Goal: Task Accomplishment & Management: Manage account settings

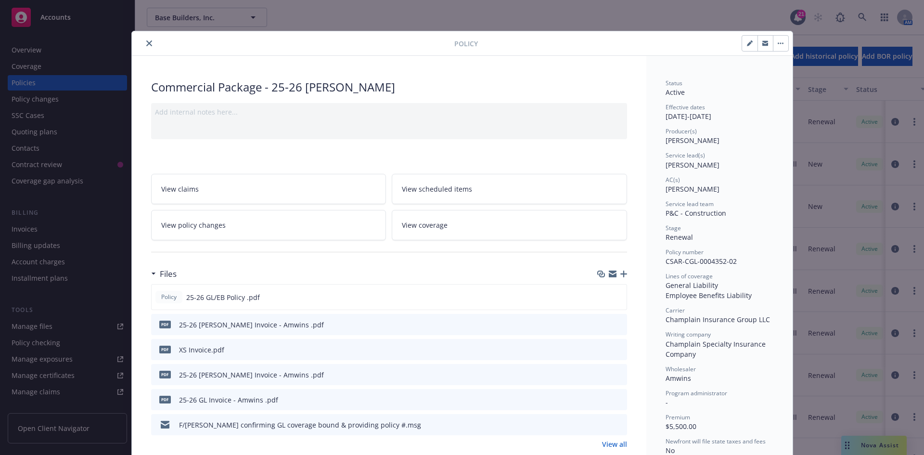
click at [149, 43] on button "close" at bounding box center [149, 44] width 12 height 12
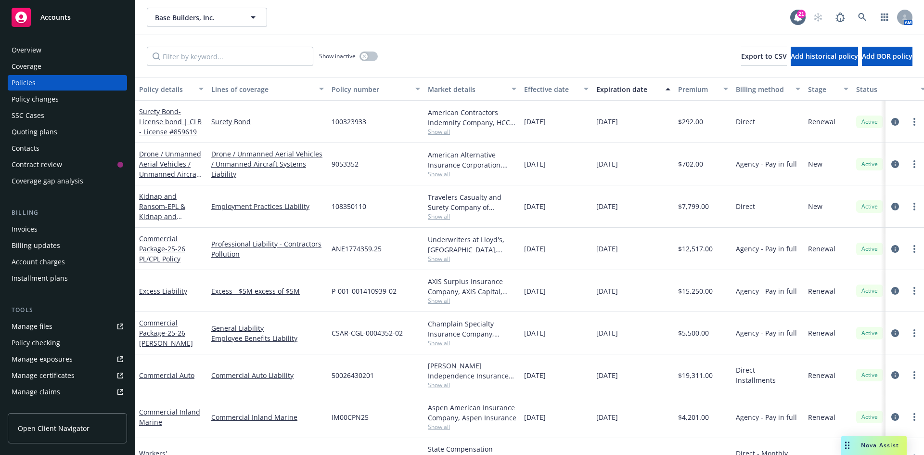
click at [51, 17] on span "Accounts" at bounding box center [55, 17] width 30 height 8
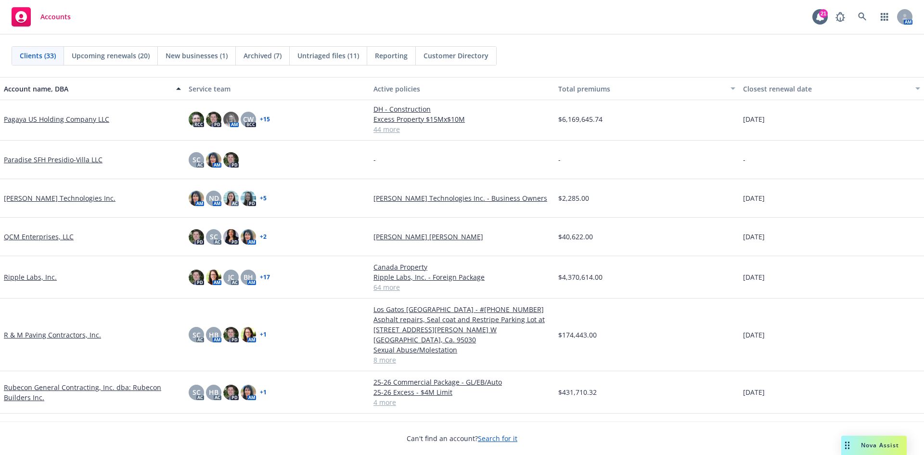
scroll to position [722, 0]
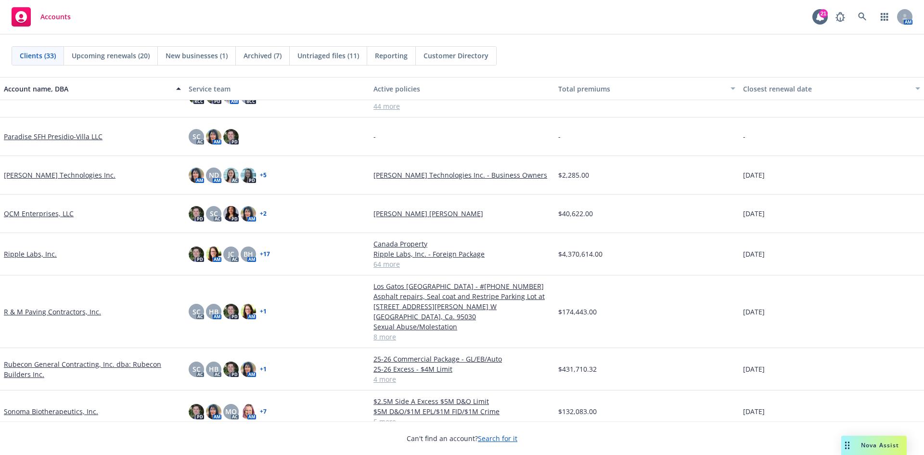
click at [40, 307] on link "R & M Paving Contractors, Inc." at bounding box center [52, 312] width 97 height 10
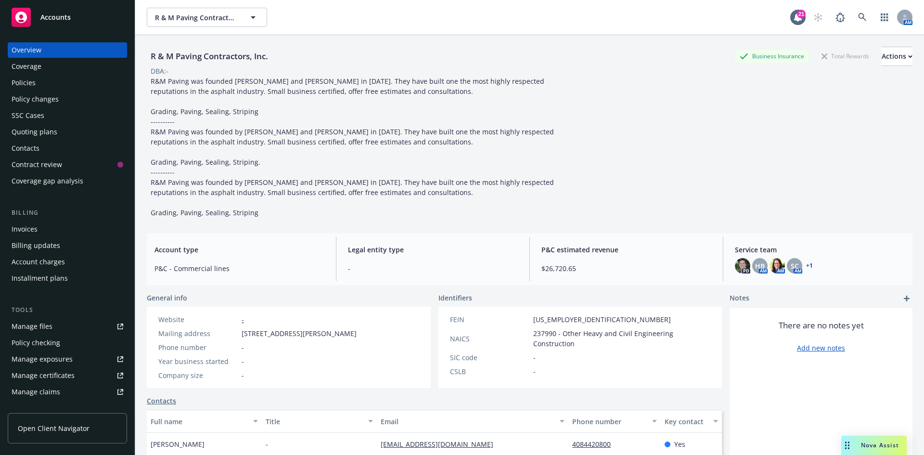
click at [60, 321] on link "Manage files" at bounding box center [67, 326] width 119 height 15
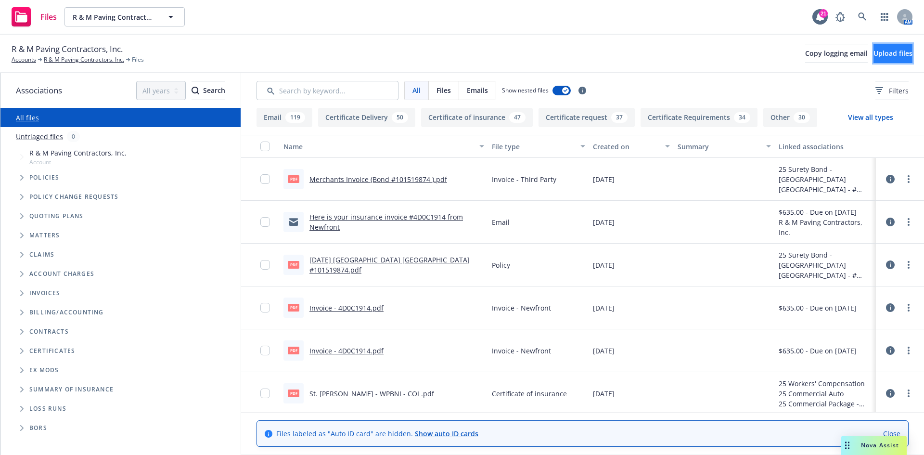
click at [874, 54] on span "Upload files" at bounding box center [893, 53] width 39 height 9
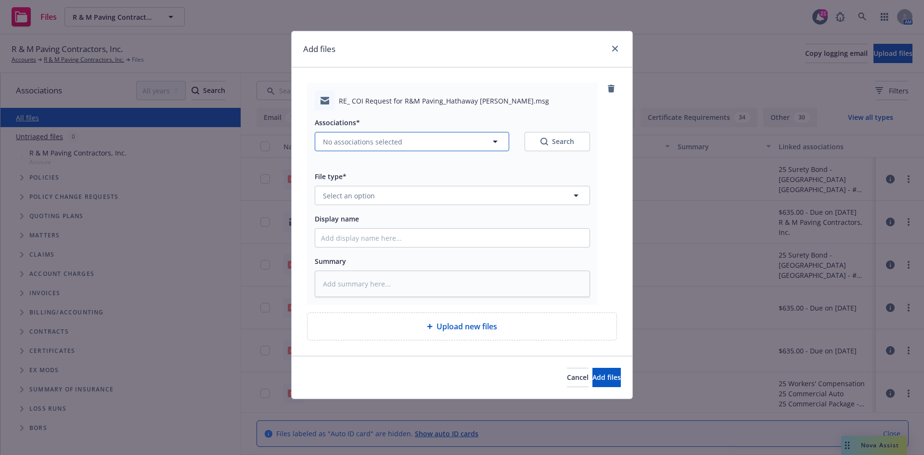
click at [410, 142] on button "No associations selected" at bounding box center [412, 141] width 194 height 19
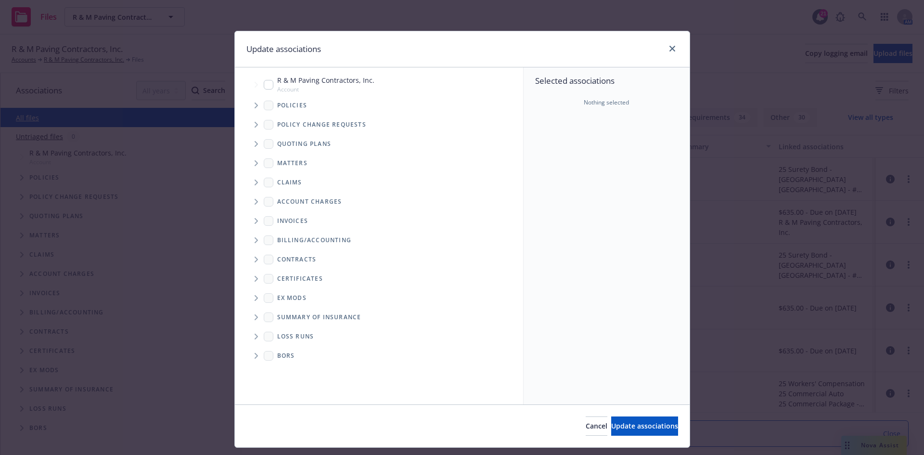
click at [255, 107] on icon "Tree Example" at bounding box center [256, 106] width 3 height 6
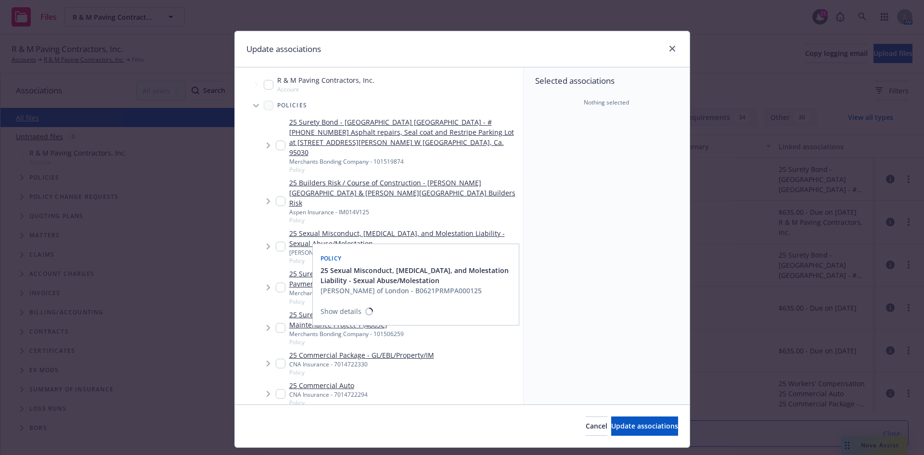
type textarea "x"
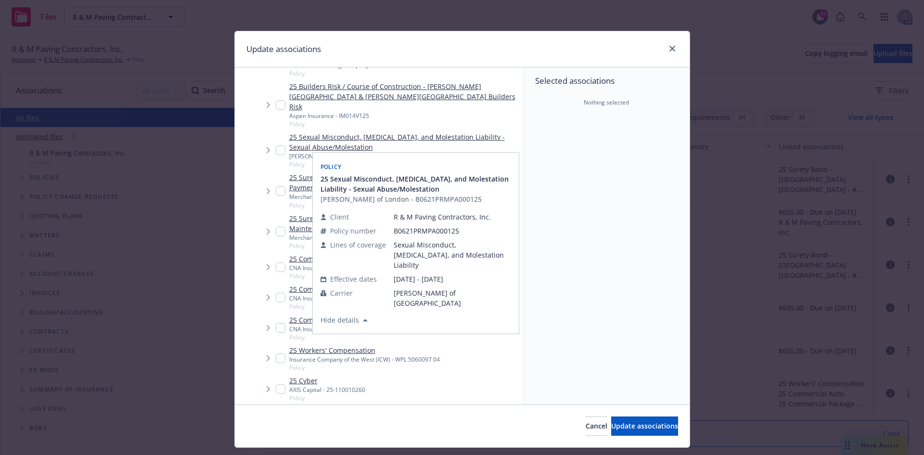
click at [279, 353] on input "Tree Example" at bounding box center [281, 358] width 10 height 10
click at [480, 343] on div "25 Workers' Compensation Insurance Company of the West (ICW) - WPL 5060097 04 P…" at bounding box center [390, 358] width 267 height 30
checkbox input "false"
click at [717, 283] on div "Update associations Accessibility guide for tree Tree Example. Navigate the tre…" at bounding box center [462, 227] width 924 height 455
click at [625, 194] on div "Selected associations Nothing selected" at bounding box center [607, 235] width 166 height 337
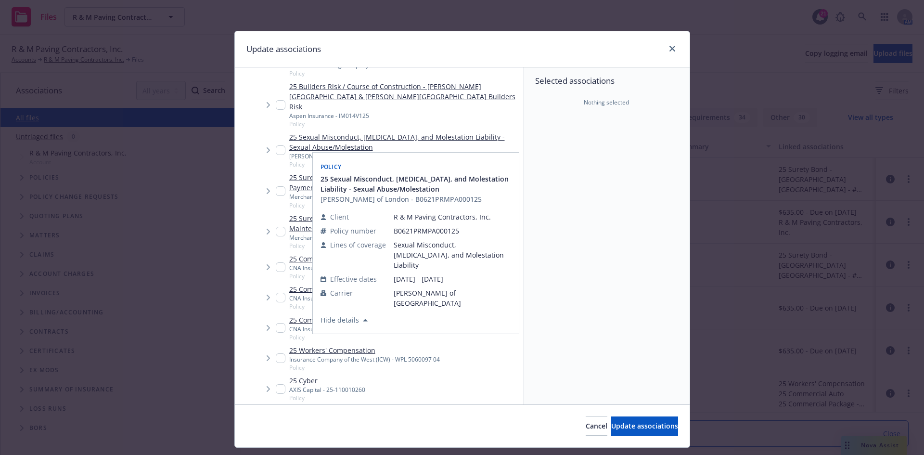
click at [593, 54] on div "Update associations" at bounding box center [462, 49] width 455 height 36
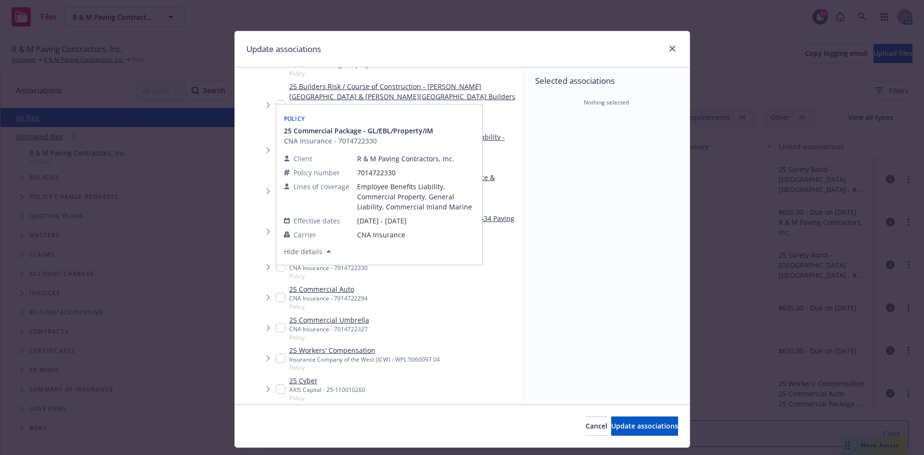
click at [276, 262] on input "Tree Example" at bounding box center [281, 267] width 10 height 10
checkbox input "true"
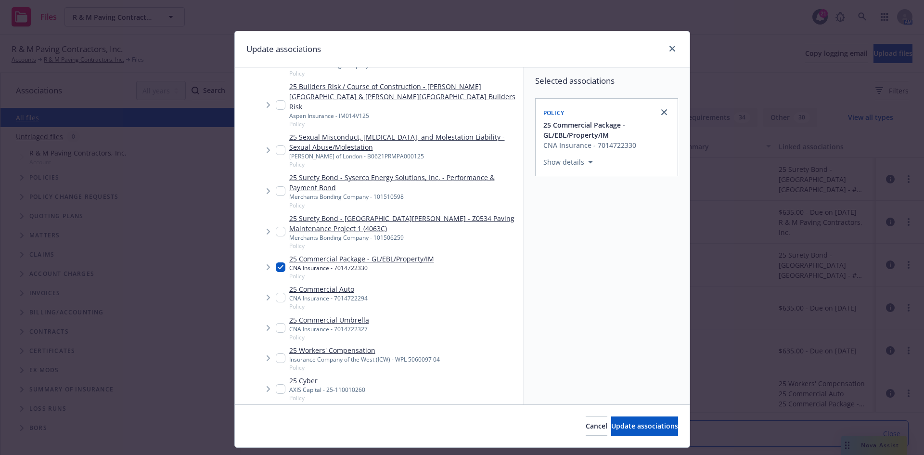
click at [276, 293] on input "Tree Example" at bounding box center [281, 298] width 10 height 10
checkbox input "true"
click at [277, 323] on input "Tree Example" at bounding box center [281, 328] width 10 height 10
checkbox input "true"
click at [276, 353] on input "Tree Example" at bounding box center [281, 358] width 10 height 10
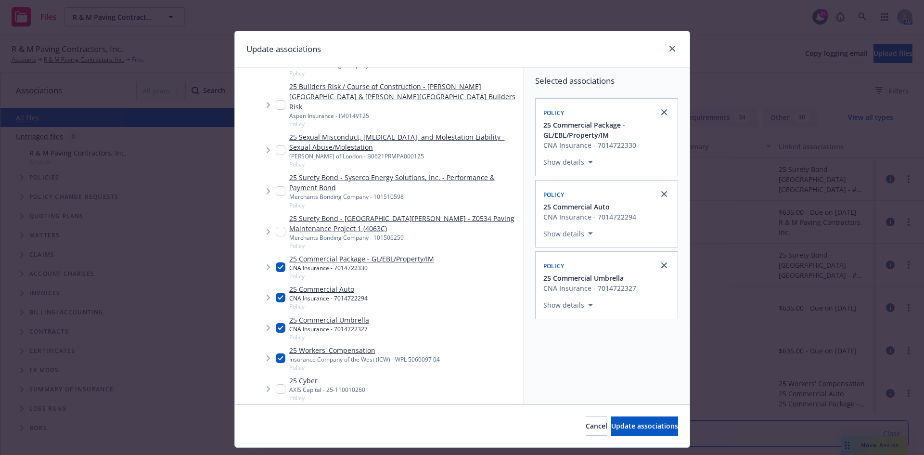
checkbox input "true"
click at [616, 426] on span "Update associations" at bounding box center [644, 425] width 67 height 9
type textarea "x"
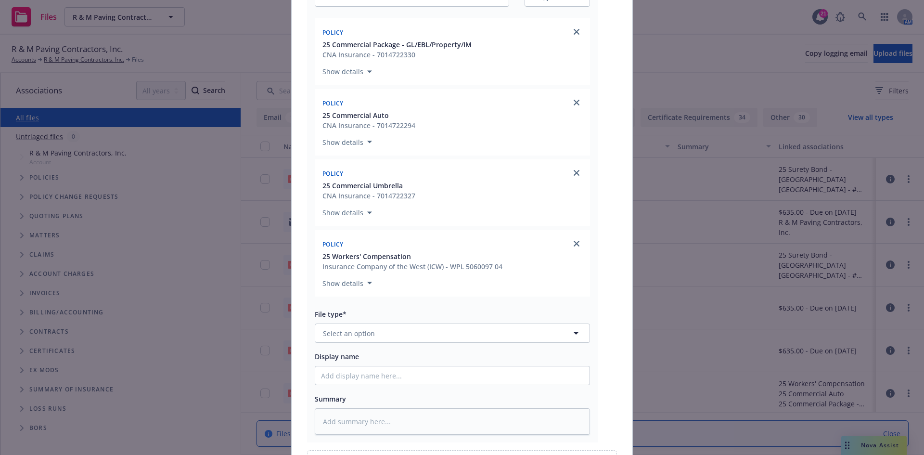
scroll to position [257, 0]
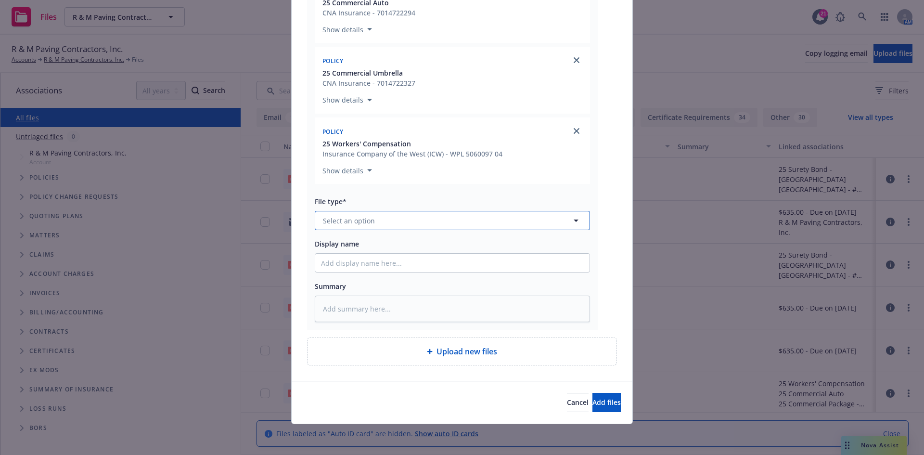
click at [446, 219] on button "Select an option" at bounding box center [452, 220] width 275 height 19
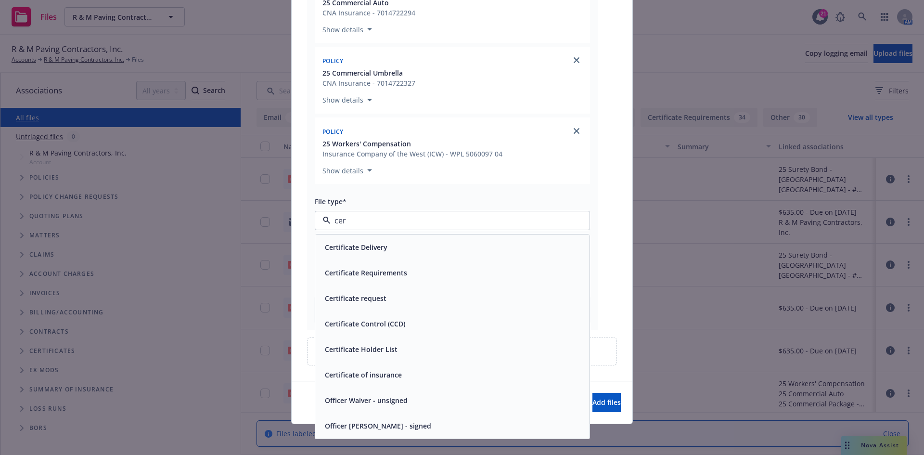
type input "cert"
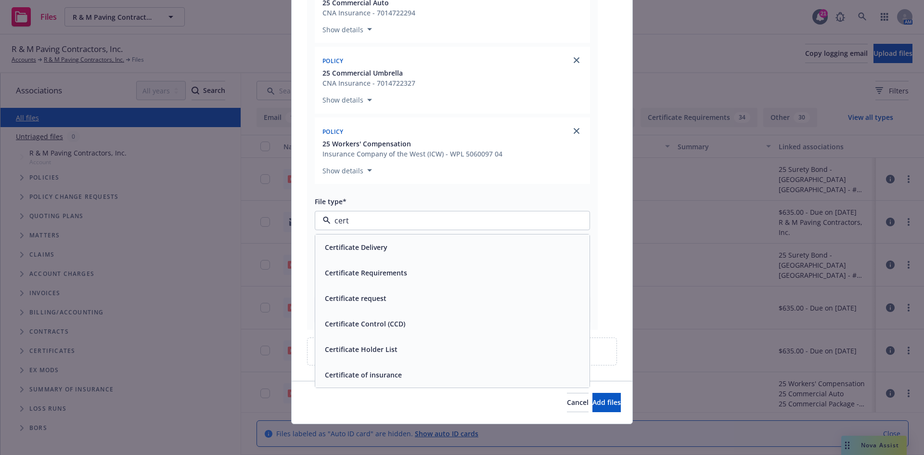
click at [491, 251] on div "Certificate Delivery" at bounding box center [452, 247] width 263 height 14
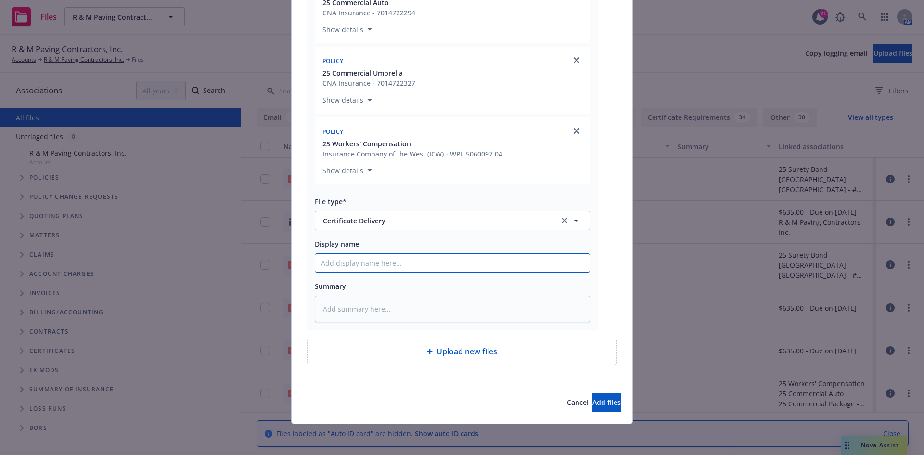
click at [419, 258] on input "Display name" at bounding box center [452, 263] width 274 height 18
type textarea "x"
type input "T"
type textarea "x"
type input "T/"
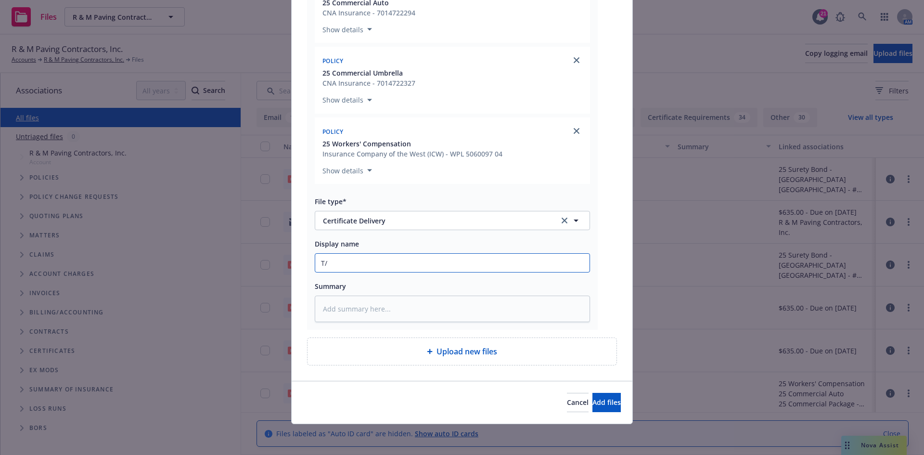
type textarea "x"
type input "T/G"
type textarea "x"
type input "T/Ga"
type textarea "x"
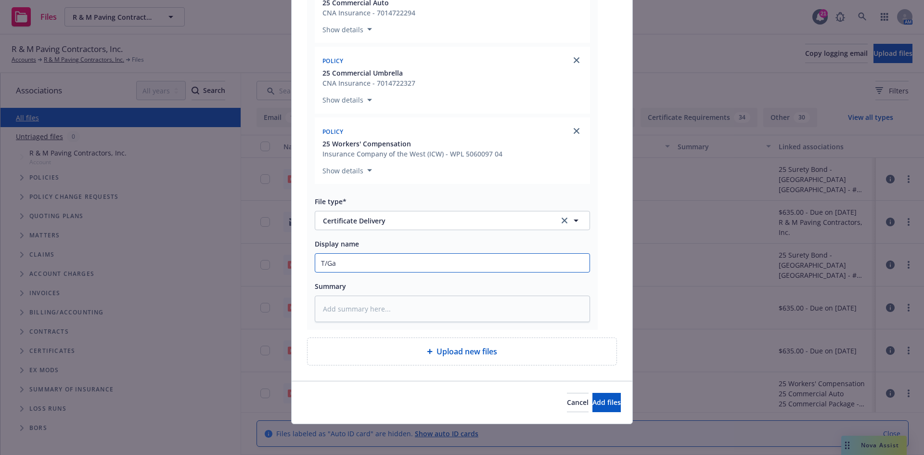
type input "T/Gab"
type textarea "x"
type input "T/Gabb"
type textarea "x"
type input "T/Gabby"
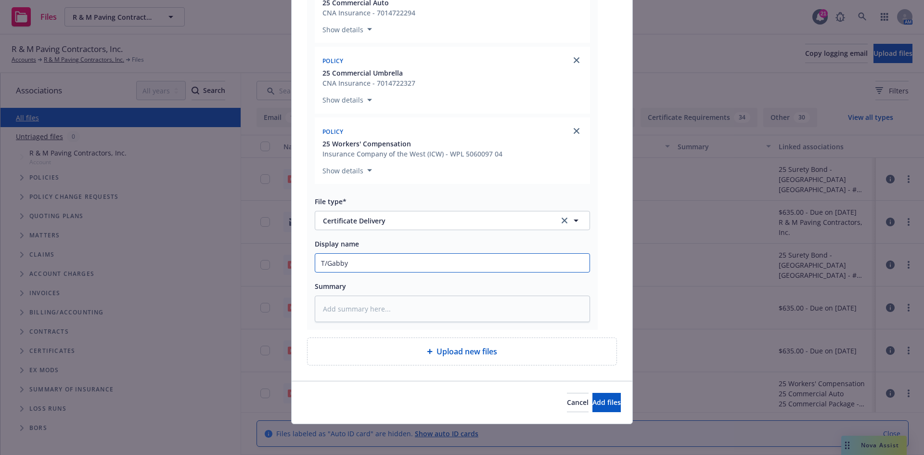
type textarea "x"
type input "T/Gabby"
type textarea "x"
type input "T/Gabby @"
type textarea "x"
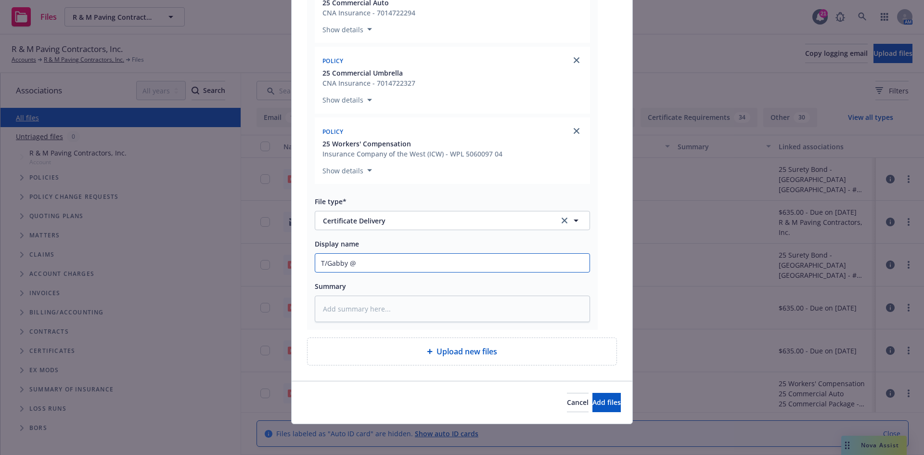
type input "T/Gabby @R"
type textarea "x"
type input "T/Gabby @R&"
type textarea "x"
type input "T/Gabby @R&M"
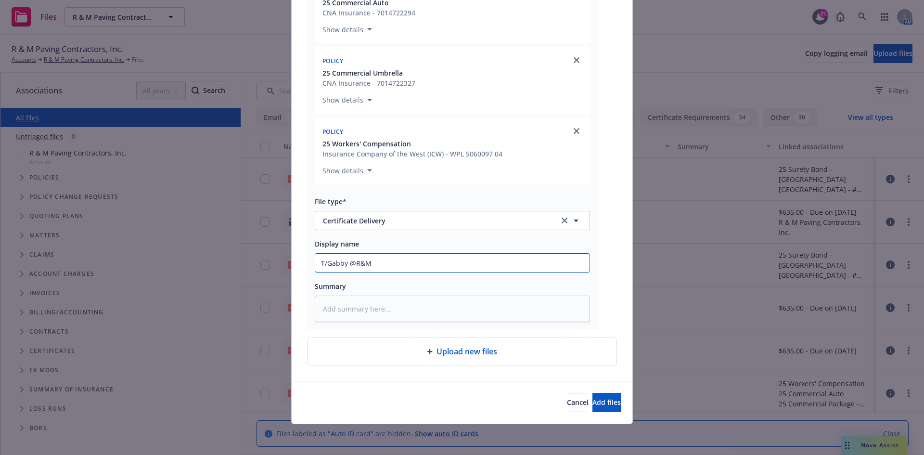
type textarea "x"
type input "T/Gabby @R&M"
type textarea "x"
type input "T/Gabby @R&M -"
type textarea "x"
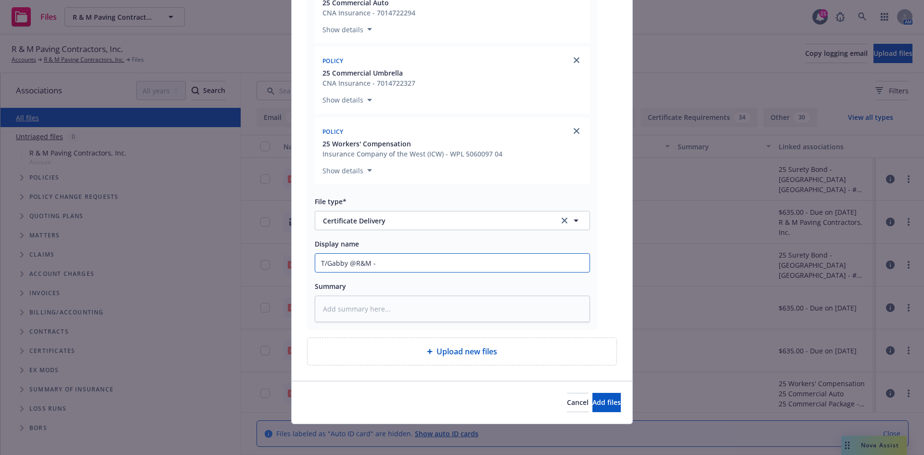
type input "T/Gabby @R&M -"
paste input "Hathaway Dinwiddie Construction Company - COI - RE: HD Job #3113-00 - Redwood B…"
type textarea "x"
type input "T/Gabby @R&M - Hathaway Dinwiddie Construction Company - COI - RE: HD Job #3113…"
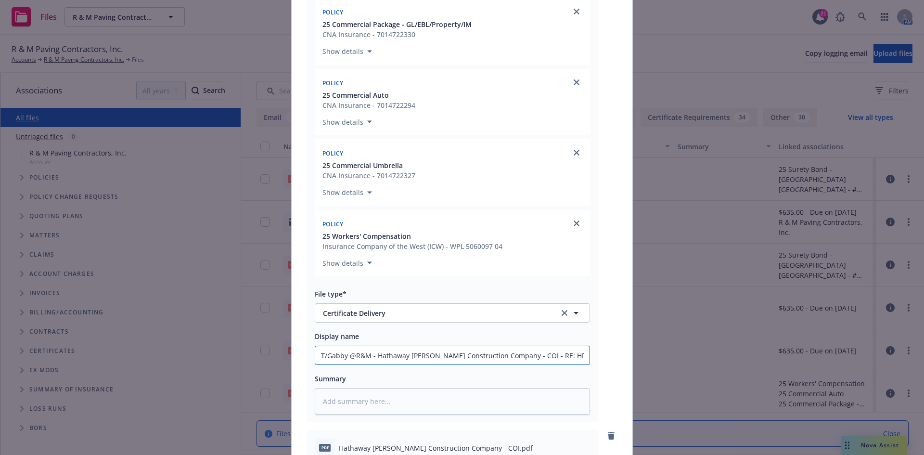
scroll to position [16, 0]
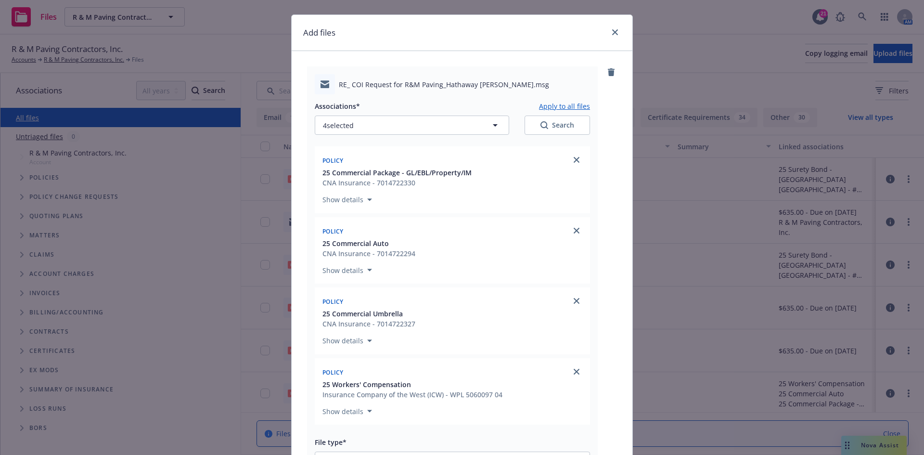
click at [558, 103] on button "Apply to all files" at bounding box center [564, 106] width 51 height 12
type textarea "x"
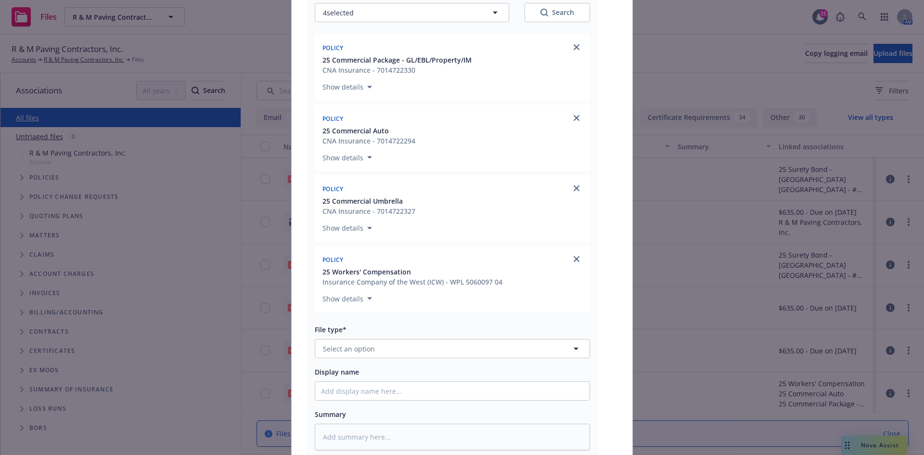
scroll to position [738, 0]
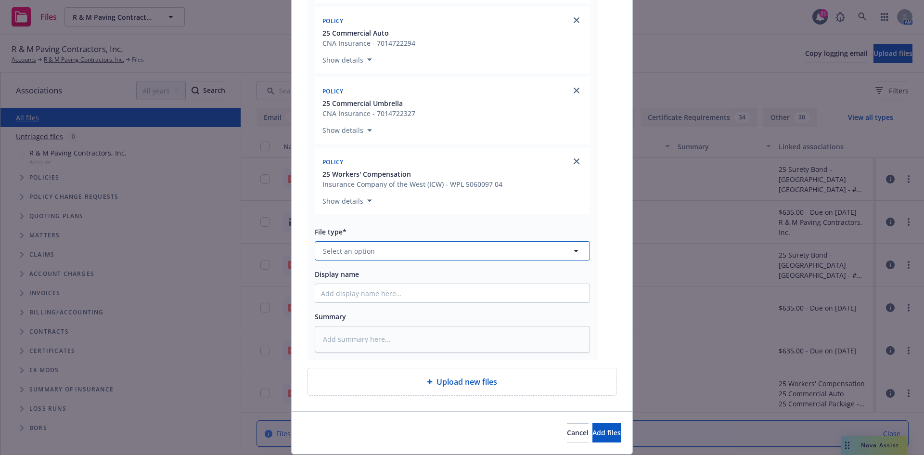
click at [424, 245] on button "Select an option" at bounding box center [452, 250] width 275 height 19
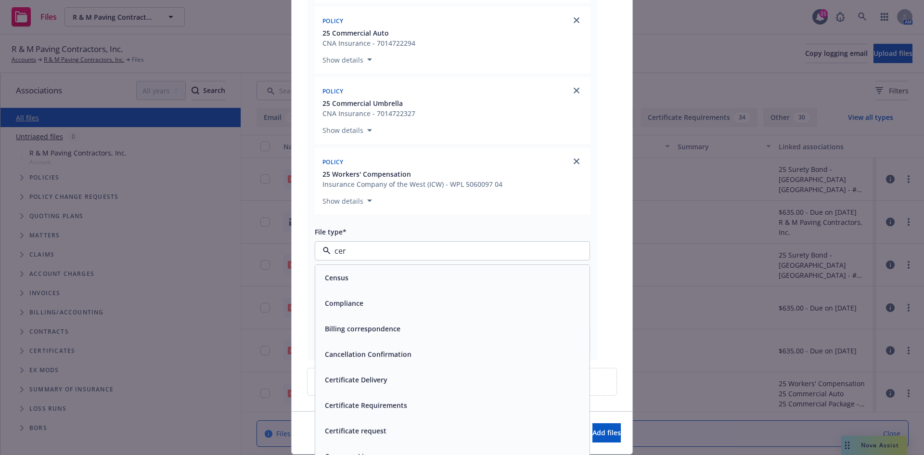
type input "cert"
click at [418, 400] on div "Certificate of insurance" at bounding box center [452, 405] width 263 height 14
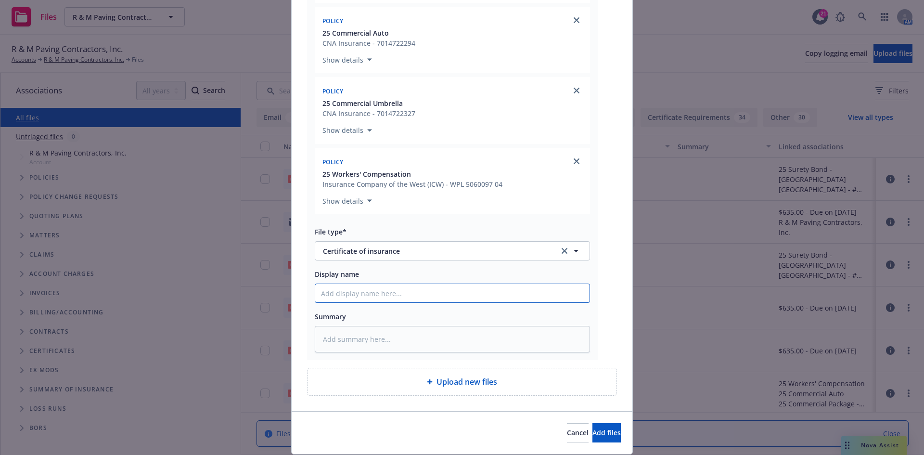
click at [358, 299] on input "Display name" at bounding box center [452, 293] width 274 height 18
paste input "Hathaway Dinwiddie Construction Company - COI - RE: HD Job #3113-00 - Redwood B…"
type textarea "x"
drag, startPoint x: 355, startPoint y: 294, endPoint x: 326, endPoint y: 281, distance: 32.1
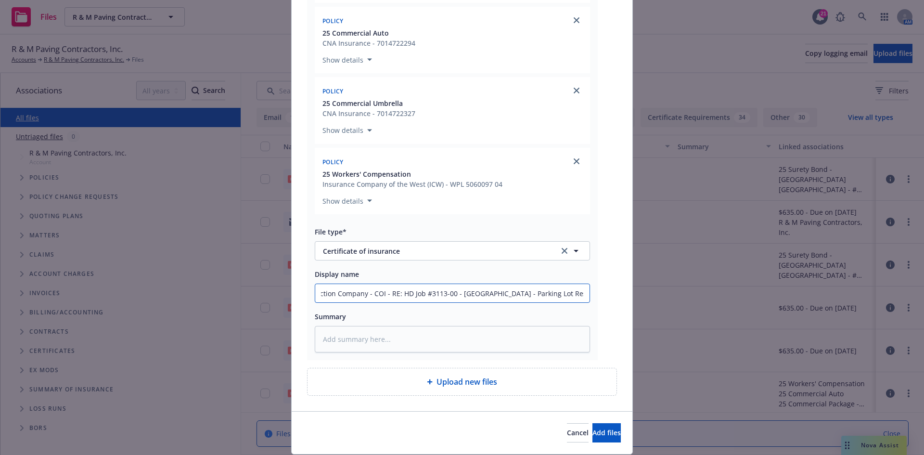
click at [356, 294] on input "Hathaway Dinwiddie Construction Company - COI - RE: HD Job #3113-00 - Redwood B…" at bounding box center [452, 293] width 274 height 18
type input "Hathaway Dinwiddie Construction Company - COI - RE: HD Job #3113-00 - Redwood B…"
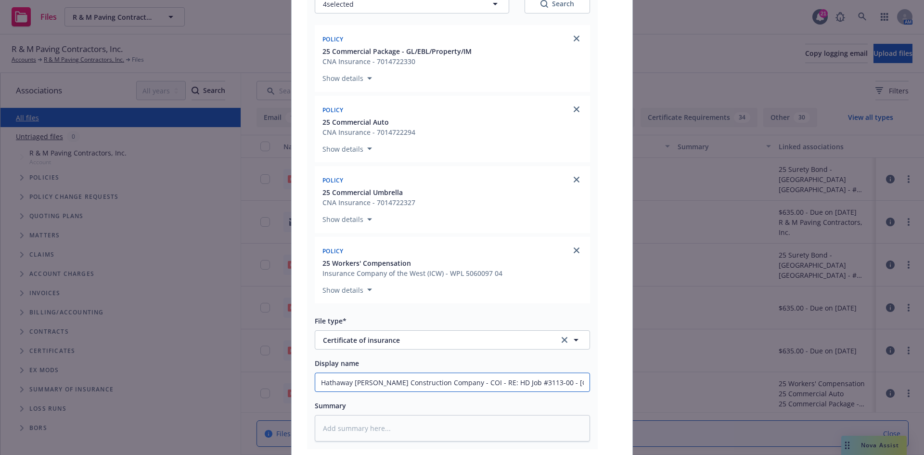
scroll to position [546, 0]
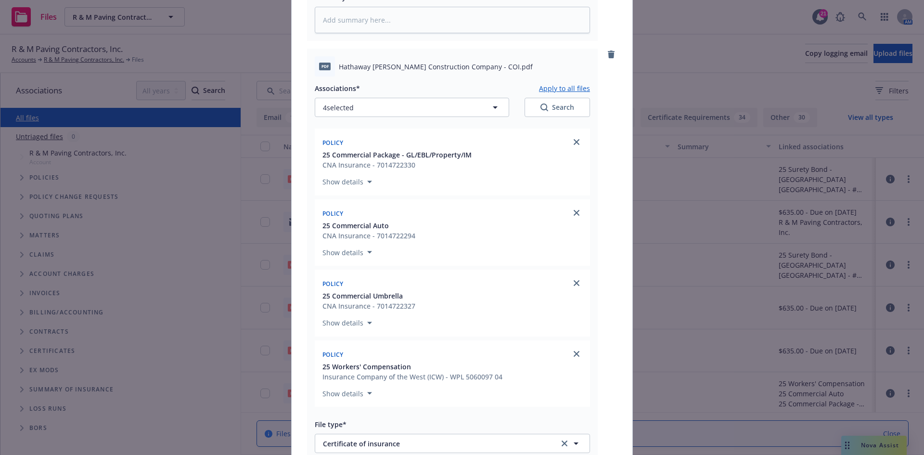
click at [564, 86] on button "Apply to all files" at bounding box center [564, 88] width 51 height 12
type textarea "x"
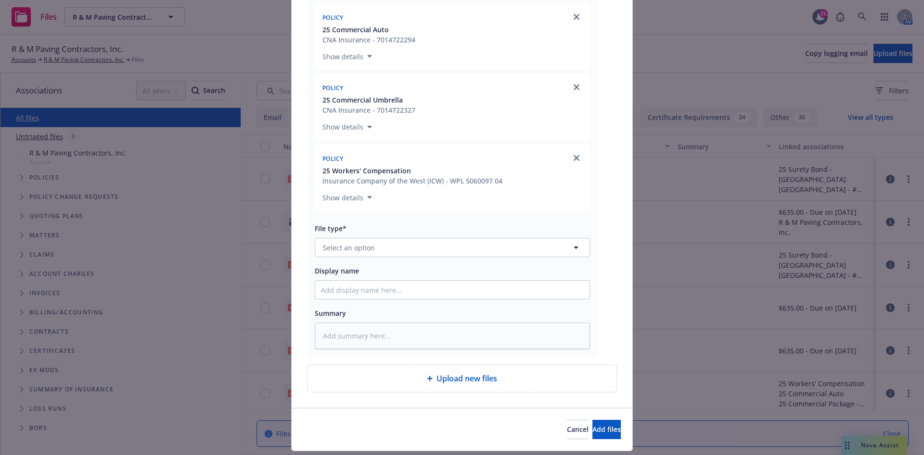
scroll to position [1280, 0]
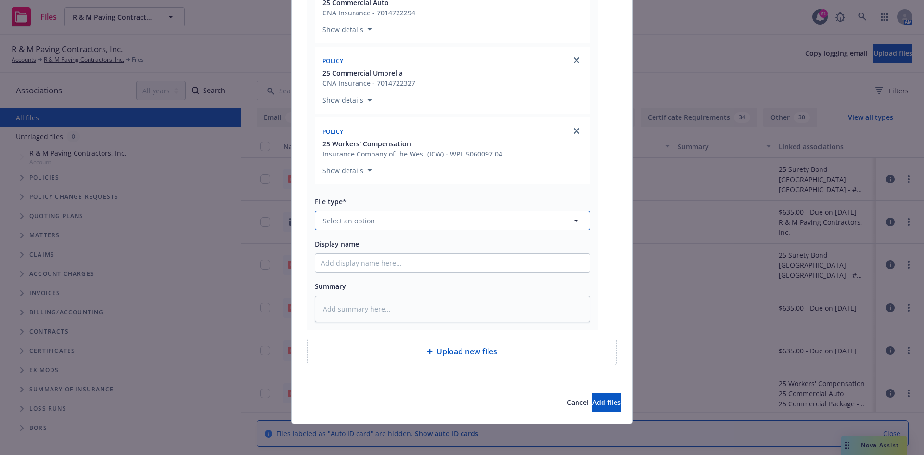
click at [485, 220] on button "Select an option" at bounding box center [452, 220] width 275 height 19
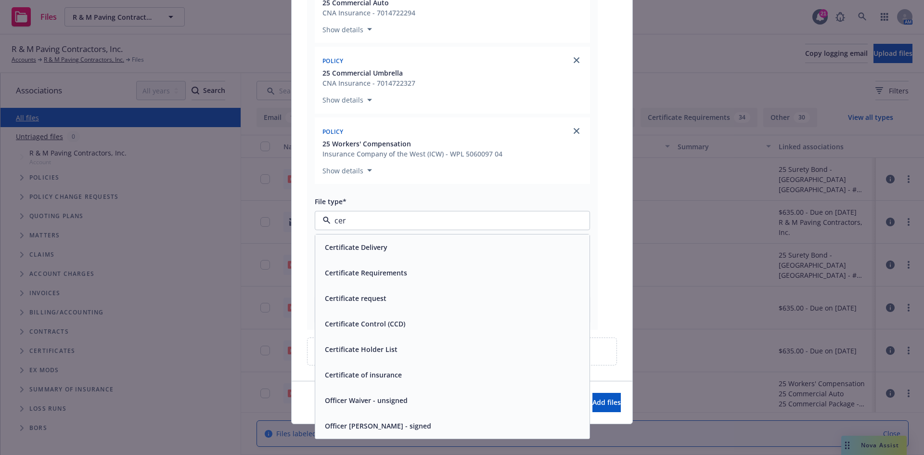
type input "cert"
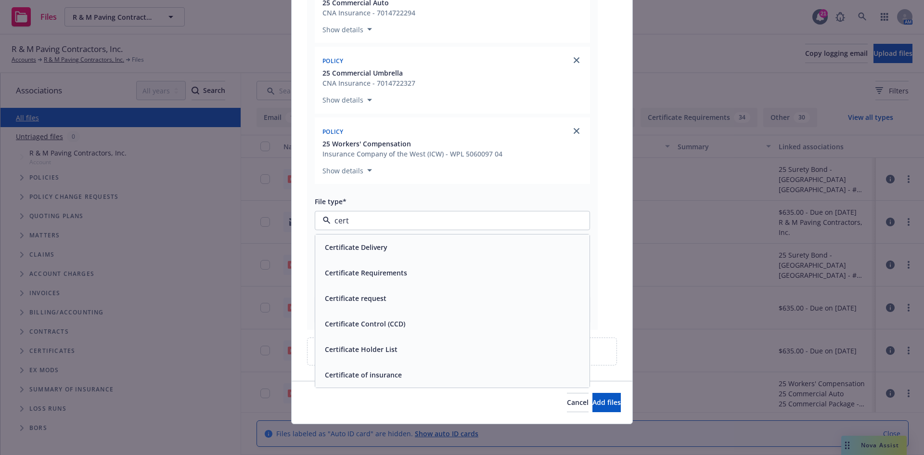
click at [363, 265] on div "Certificate Requirements" at bounding box center [452, 273] width 274 height 26
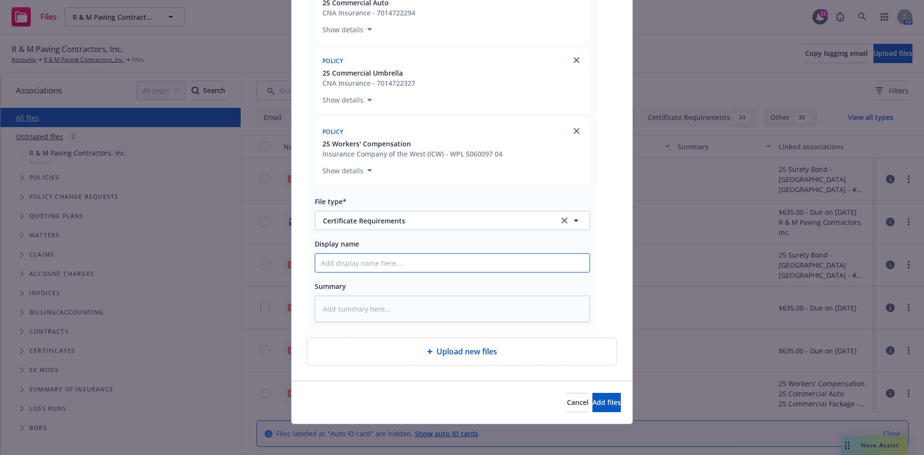
click at [348, 263] on input "Display name" at bounding box center [452, 263] width 274 height 18
paste input "Hathaway Dinwiddie Construction Company - COI - RE: HD Job #3113-00 - Redwood B…"
type textarea "x"
type input "Hathaway Dinwiddie Construction Company - COI - RE: HD Job #3113-00 - Redwood B…"
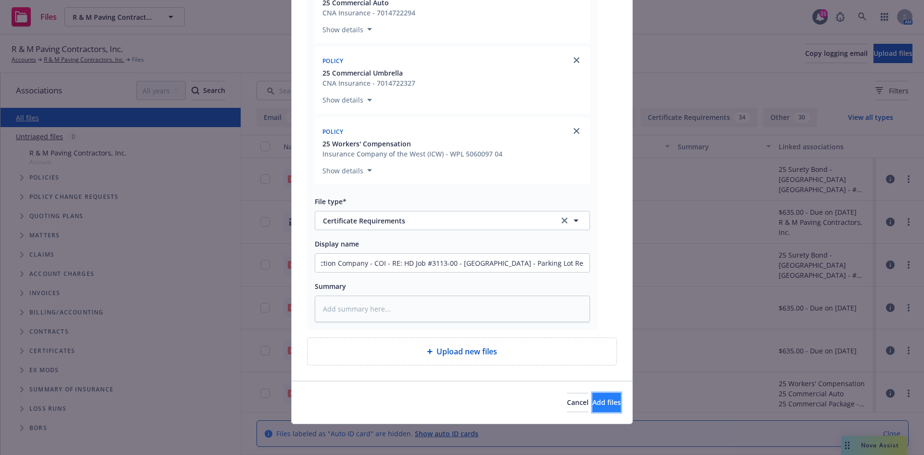
scroll to position [0, 0]
click at [593, 396] on button "Add files" at bounding box center [607, 402] width 28 height 19
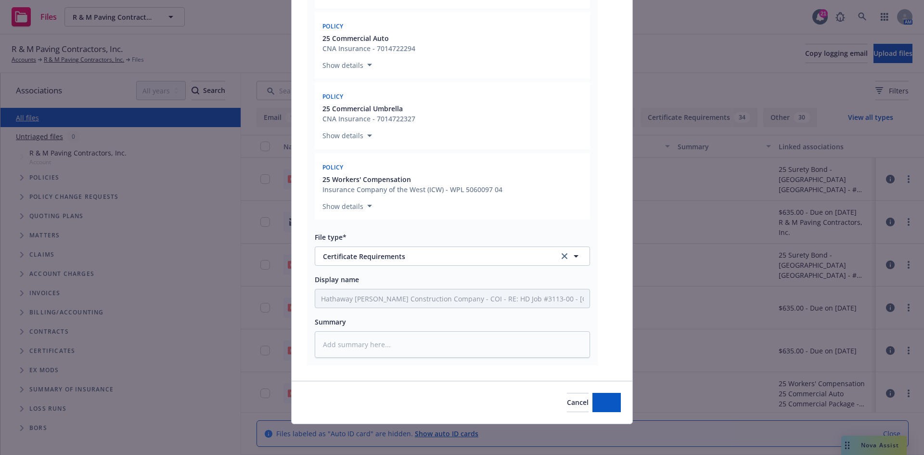
scroll to position [1245, 0]
type textarea "x"
